Goal: Download file/media

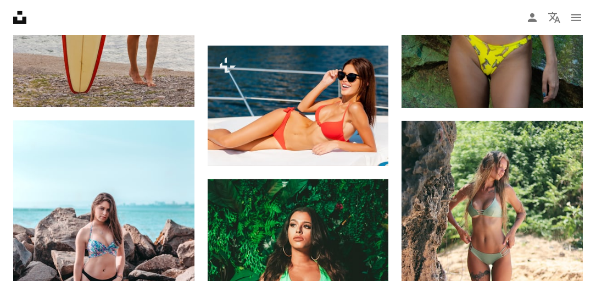
scroll to position [1144, 0]
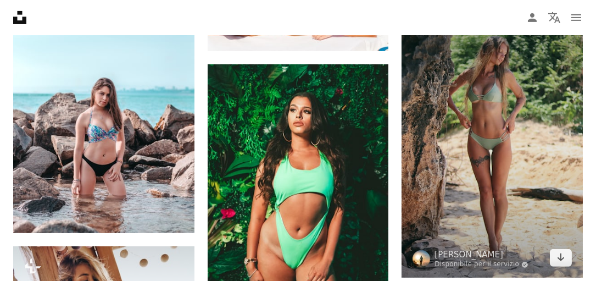
click at [492, 118] on img at bounding box center [492, 141] width 181 height 271
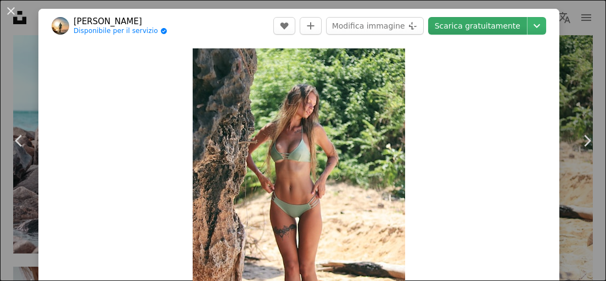
click at [475, 27] on link "Scarica gratuitamente" at bounding box center [477, 26] width 99 height 18
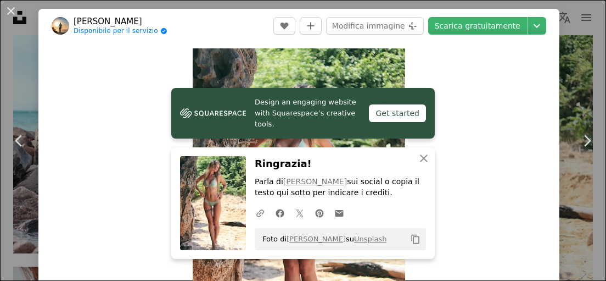
drag, startPoint x: 121, startPoint y: 152, endPoint x: 126, endPoint y: 148, distance: 6.2
click at [121, 152] on div "Zoom in" at bounding box center [298, 208] width 521 height 330
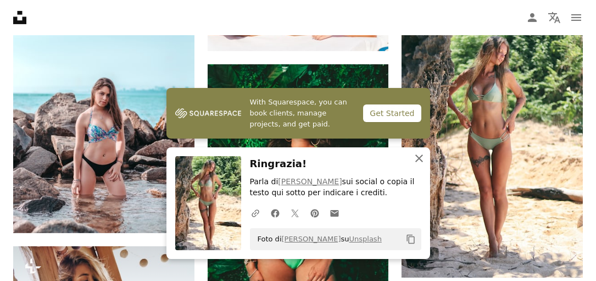
click at [420, 165] on icon "An X shape" at bounding box center [418, 158] width 13 height 13
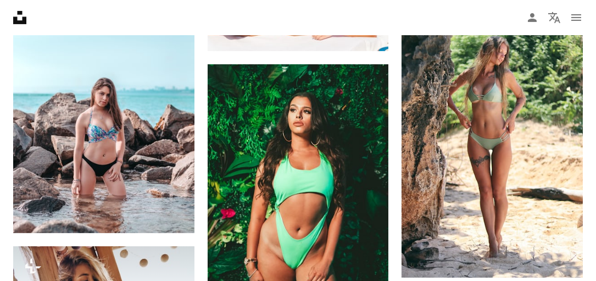
click at [65, 17] on nav "Unsplash logo Home Unsplash A photo Pen Tool A compass A stack of folders Downl…" at bounding box center [298, 17] width 596 height 35
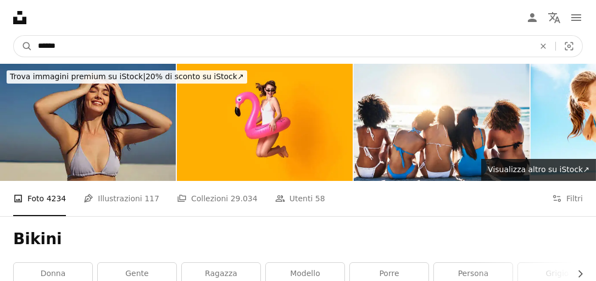
click at [101, 45] on input "******" at bounding box center [281, 46] width 499 height 21
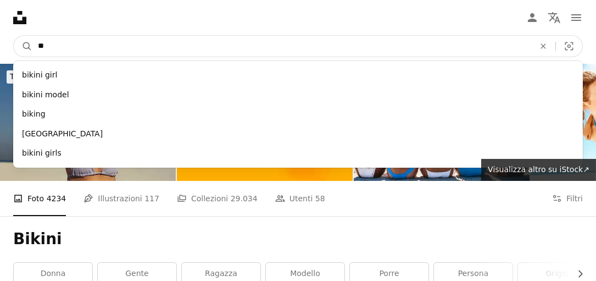
type input "*"
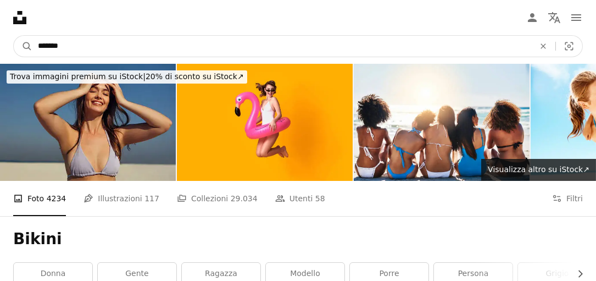
type input "********"
click button "A magnifying glass" at bounding box center [23, 46] width 19 height 21
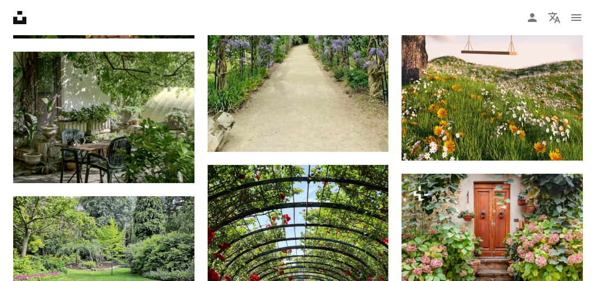
scroll to position [801, 0]
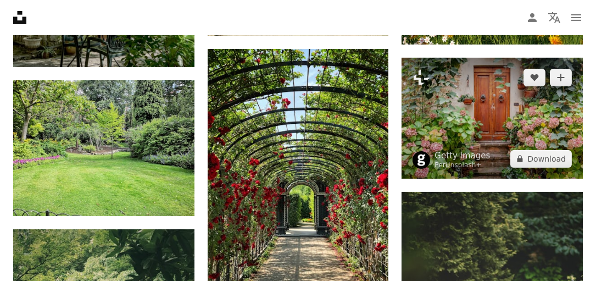
click at [499, 122] on img at bounding box center [492, 118] width 181 height 121
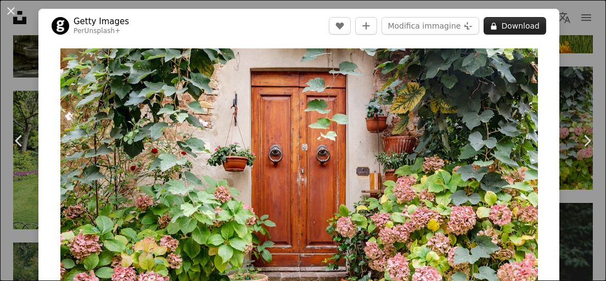
click at [506, 25] on button "A lock Download" at bounding box center [515, 26] width 63 height 18
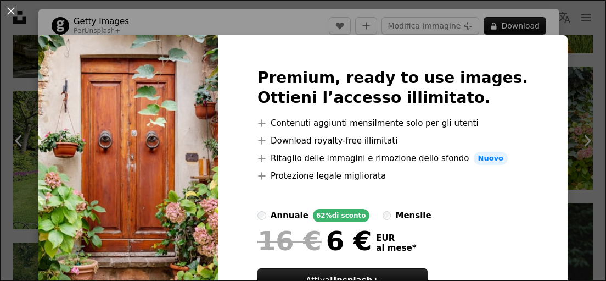
click at [12, 10] on button "An X shape" at bounding box center [10, 10] width 13 height 13
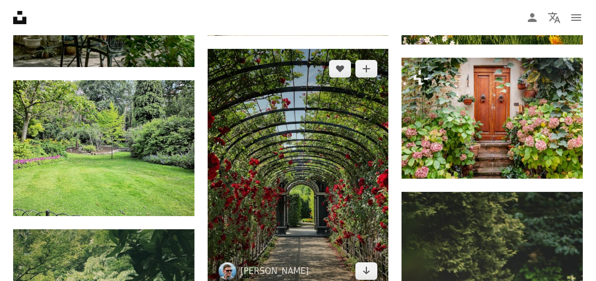
click at [299, 170] on img at bounding box center [298, 170] width 181 height 242
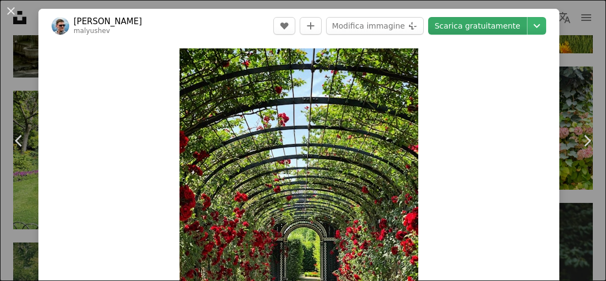
click at [474, 25] on link "Scarica gratuitamente" at bounding box center [477, 26] width 99 height 18
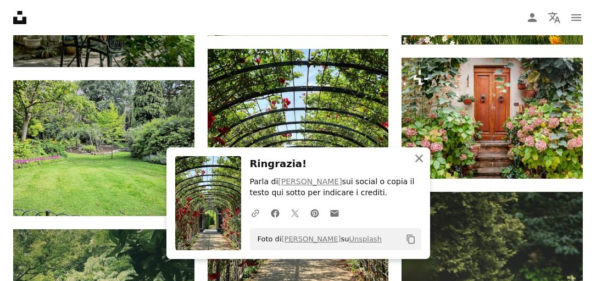
click at [419, 162] on icon "An X shape" at bounding box center [418, 158] width 13 height 13
